Goal: Entertainment & Leisure: Consume media (video, audio)

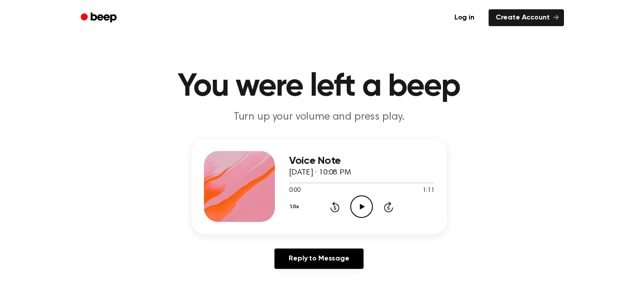
click at [355, 206] on icon "Play Audio" at bounding box center [361, 206] width 23 height 23
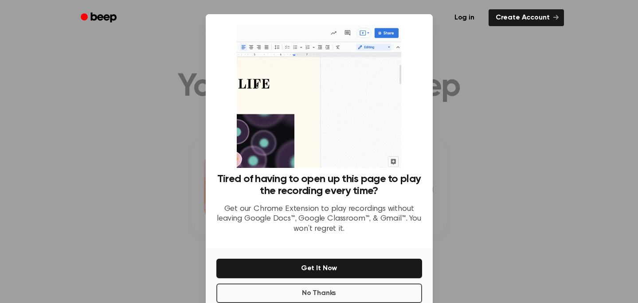
scroll to position [19, 0]
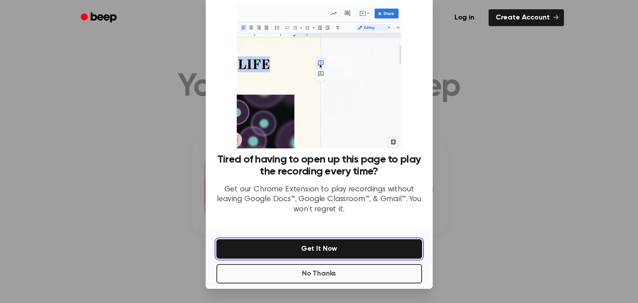
click at [352, 245] on button "Get It Now" at bounding box center [319, 248] width 206 height 19
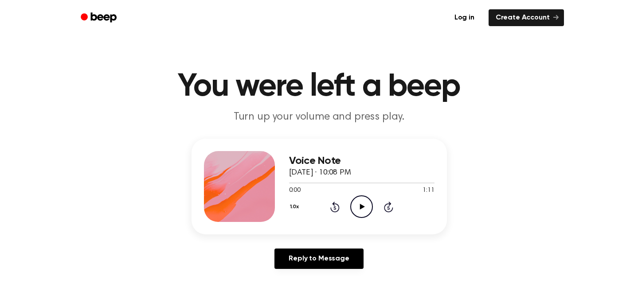
click at [352, 211] on icon "Play Audio" at bounding box center [361, 206] width 23 height 23
click at [368, 202] on icon "Play Audio" at bounding box center [361, 206] width 23 height 23
click at [370, 183] on div at bounding box center [361, 183] width 145 height 1
drag, startPoint x: 370, startPoint y: 183, endPoint x: 421, endPoint y: 181, distance: 51.9
click at [421, 181] on div at bounding box center [361, 182] width 145 height 7
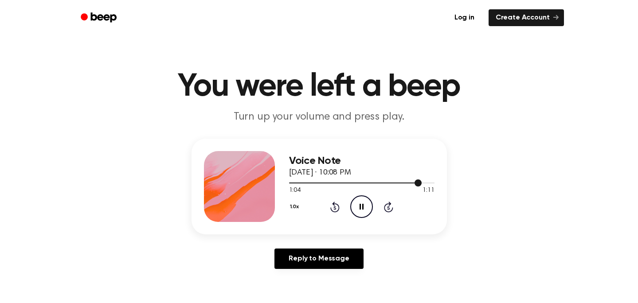
click at [421, 181] on div at bounding box center [361, 182] width 145 height 7
click at [353, 211] on icon "Pause Audio" at bounding box center [361, 206] width 23 height 23
click at [358, 203] on icon "Play Audio" at bounding box center [361, 206] width 23 height 23
click at [360, 207] on icon at bounding box center [362, 207] width 5 height 6
click at [349, 203] on div "1.0x Rewind 5 seconds Pause Audio Skip 5 seconds" at bounding box center [361, 206] width 145 height 23
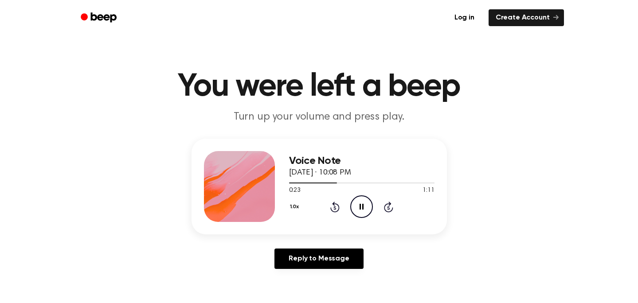
click at [356, 204] on icon "Pause Audio" at bounding box center [361, 206] width 23 height 23
click at [370, 207] on icon "Play Audio" at bounding box center [361, 206] width 23 height 23
click at [360, 203] on icon "Pause Audio" at bounding box center [361, 206] width 23 height 23
click at [362, 206] on icon at bounding box center [362, 207] width 5 height 6
click at [359, 204] on icon "Pause Audio" at bounding box center [361, 206] width 23 height 23
